Goal: Task Accomplishment & Management: Manage account settings

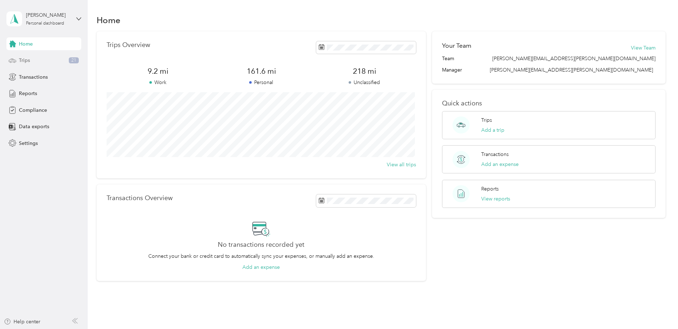
click at [26, 60] on span "Trips" at bounding box center [24, 60] width 11 height 7
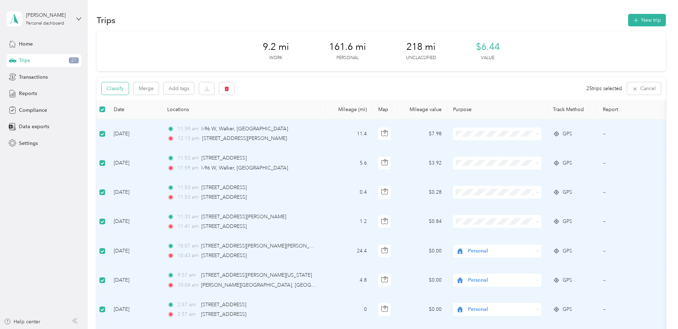
click at [114, 92] on button "Classify" at bounding box center [115, 88] width 27 height 12
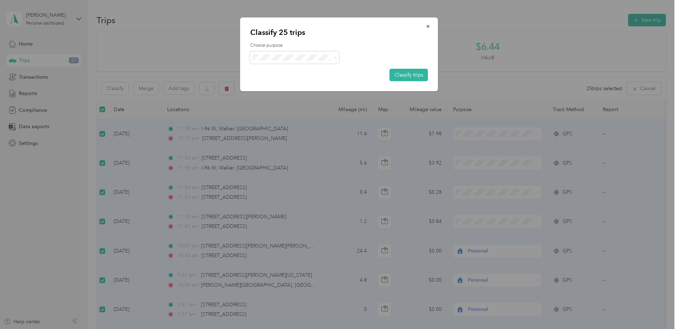
click at [292, 81] on span "Personal" at bounding box center [301, 82] width 66 height 7
click at [419, 77] on button "Classify trips" at bounding box center [409, 75] width 38 height 12
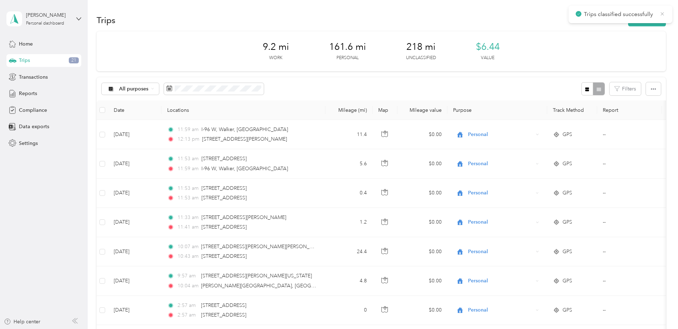
click at [660, 14] on icon at bounding box center [662, 14] width 6 height 6
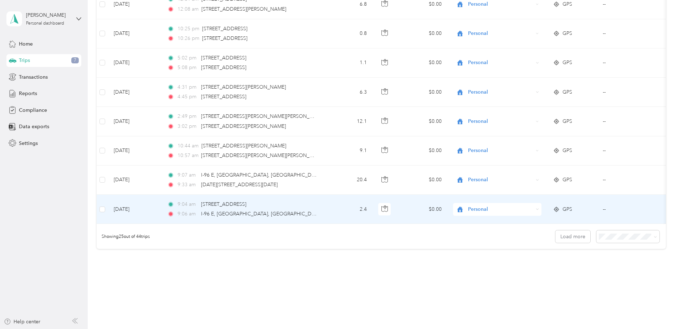
scroll to position [617, 0]
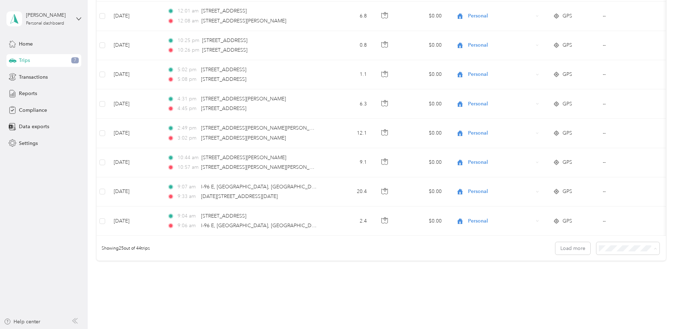
click at [626, 292] on span "100 per load" at bounding box center [614, 292] width 29 height 6
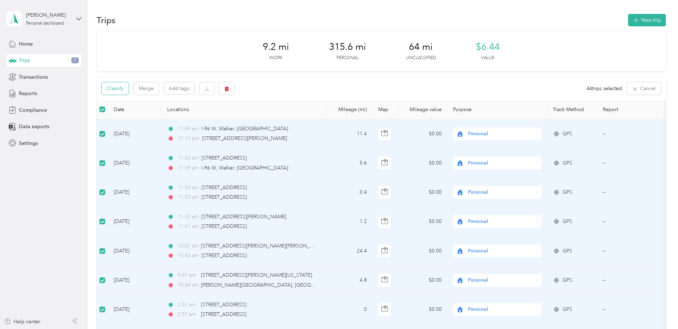
click at [106, 85] on button "Classify" at bounding box center [115, 88] width 27 height 12
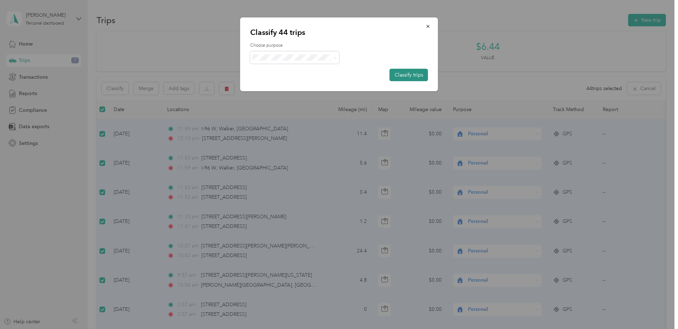
click at [393, 72] on button "Classify trips" at bounding box center [409, 75] width 38 height 12
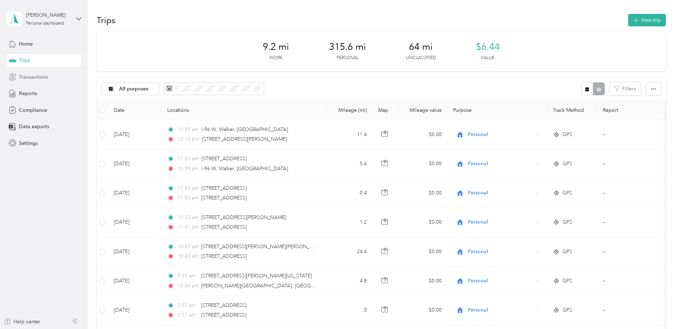
click at [37, 78] on span "Transactions" at bounding box center [33, 76] width 29 height 7
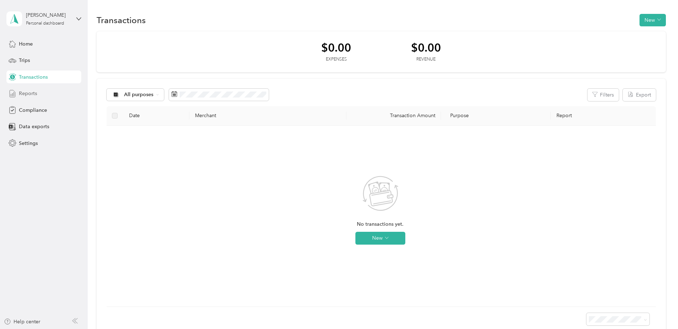
click at [33, 94] on span "Reports" at bounding box center [28, 93] width 18 height 7
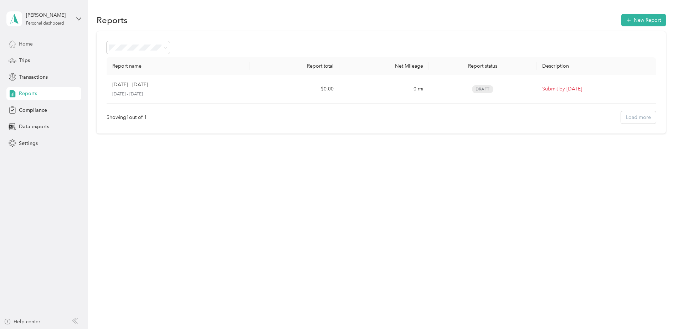
click at [40, 50] on div "Home" at bounding box center [43, 43] width 75 height 13
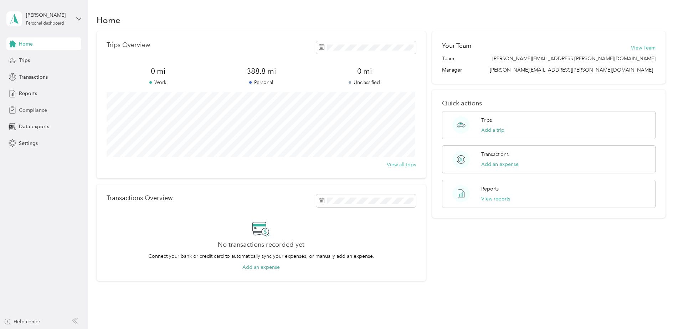
click at [43, 109] on span "Compliance" at bounding box center [33, 110] width 28 height 7
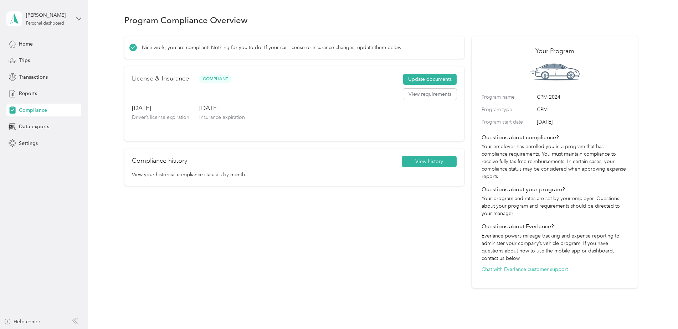
click at [31, 37] on div "Nicholas Smith Personal dashboard Home Trips Transactions Reports Compliance Da…" at bounding box center [43, 75] width 75 height 150
click at [33, 45] on div "Home" at bounding box center [43, 43] width 75 height 13
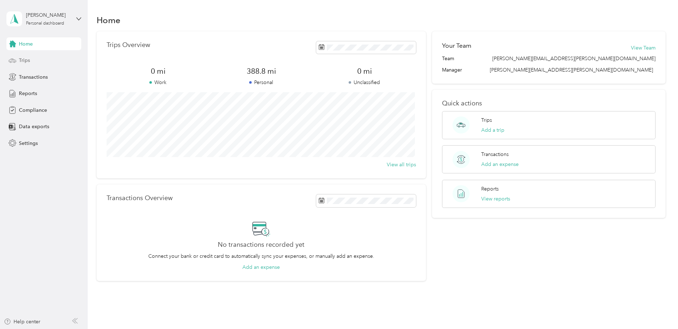
click at [79, 66] on div "Trips" at bounding box center [43, 60] width 75 height 13
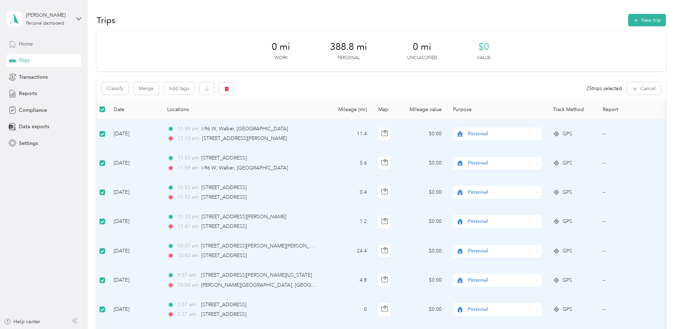
click at [29, 40] on div "Home" at bounding box center [43, 43] width 75 height 13
